Goal: Information Seeking & Learning: Learn about a topic

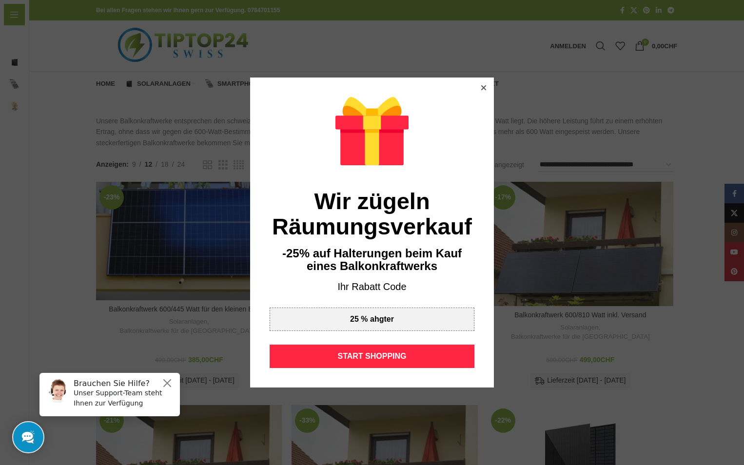
click at [481, 87] on icon at bounding box center [483, 87] width 5 height 5
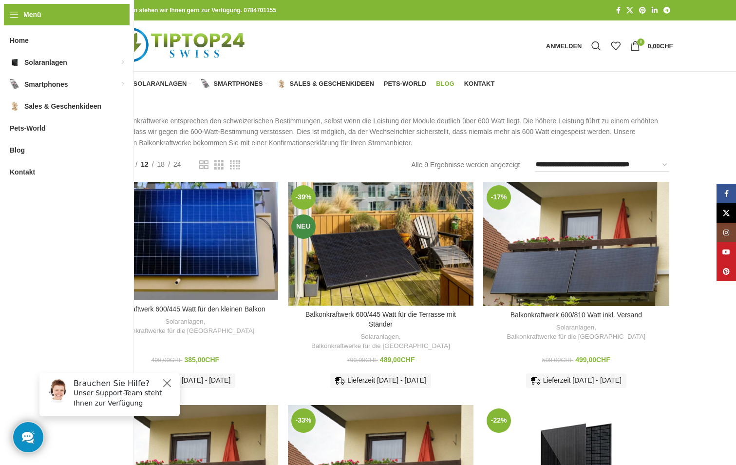
click at [448, 84] on span "Blog" at bounding box center [445, 84] width 19 height 8
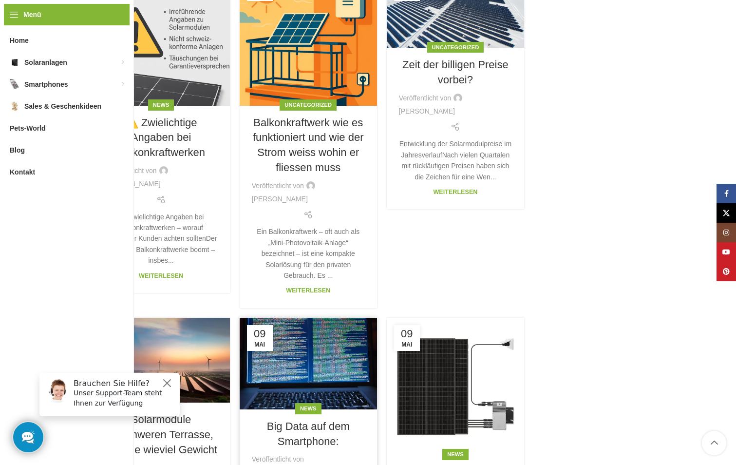
scroll to position [487, 0]
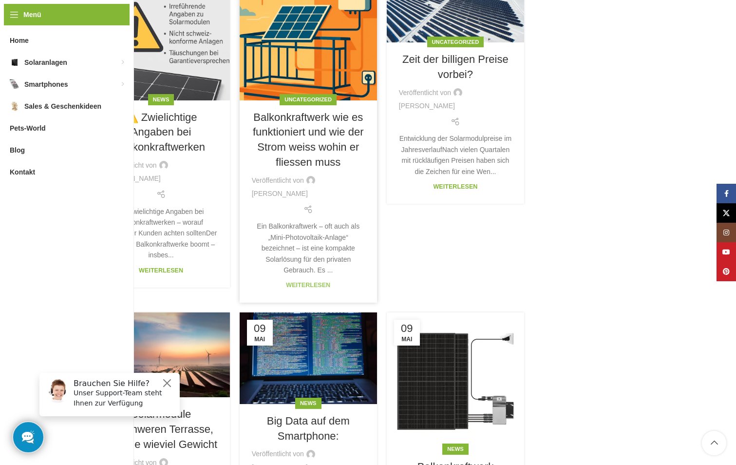
click at [313, 284] on link "Weiterlesen" at bounding box center [308, 285] width 44 height 7
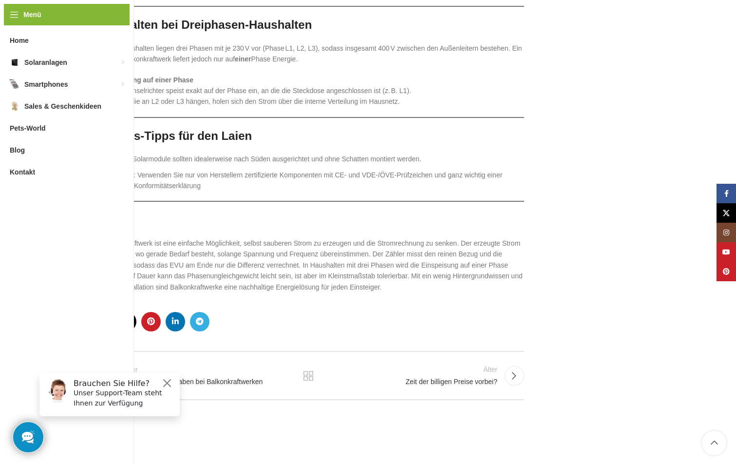
scroll to position [1413, 0]
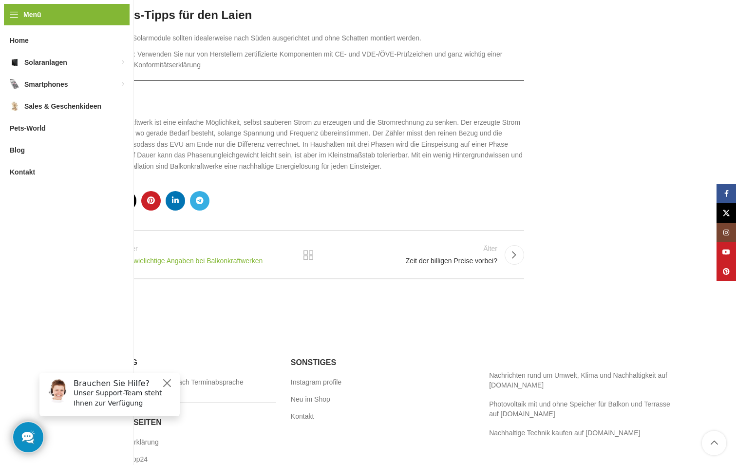
click at [221, 259] on span "⚠️ Zwielichtige Angaben bei Balkonkraftwerken" at bounding box center [204, 261] width 170 height 10
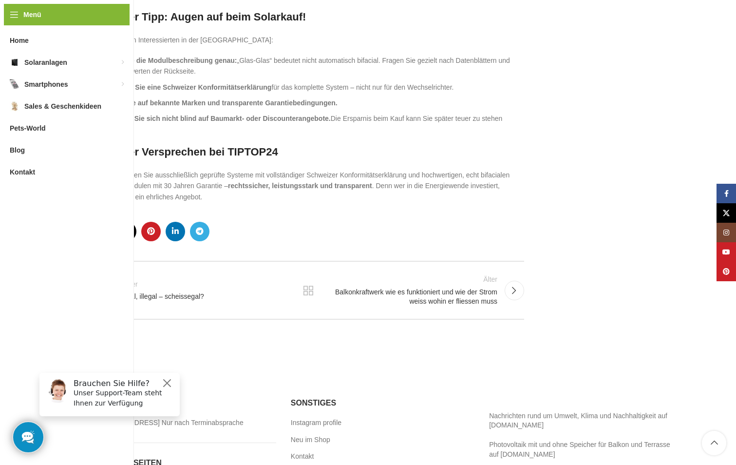
scroll to position [1023, 0]
